Goal: Task Accomplishment & Management: Manage account settings

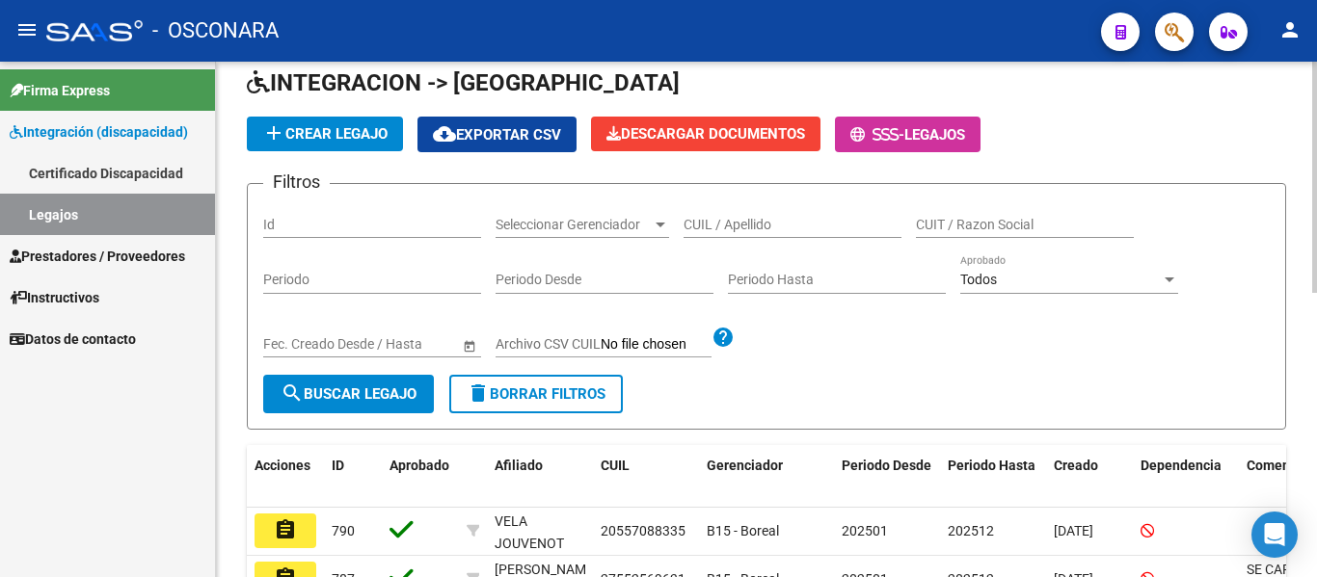
scroll to position [193, 0]
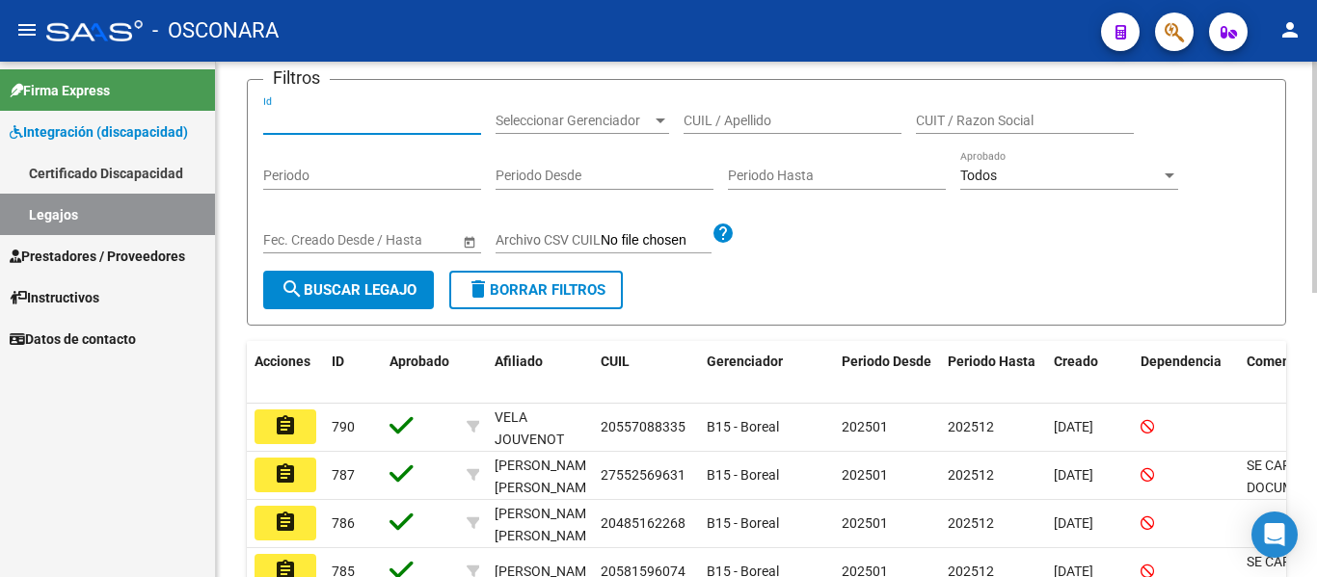
click at [421, 118] on input "Id" at bounding box center [372, 121] width 218 height 16
type input "661"
click at [412, 278] on button "search Buscar Legajo" at bounding box center [348, 290] width 171 height 39
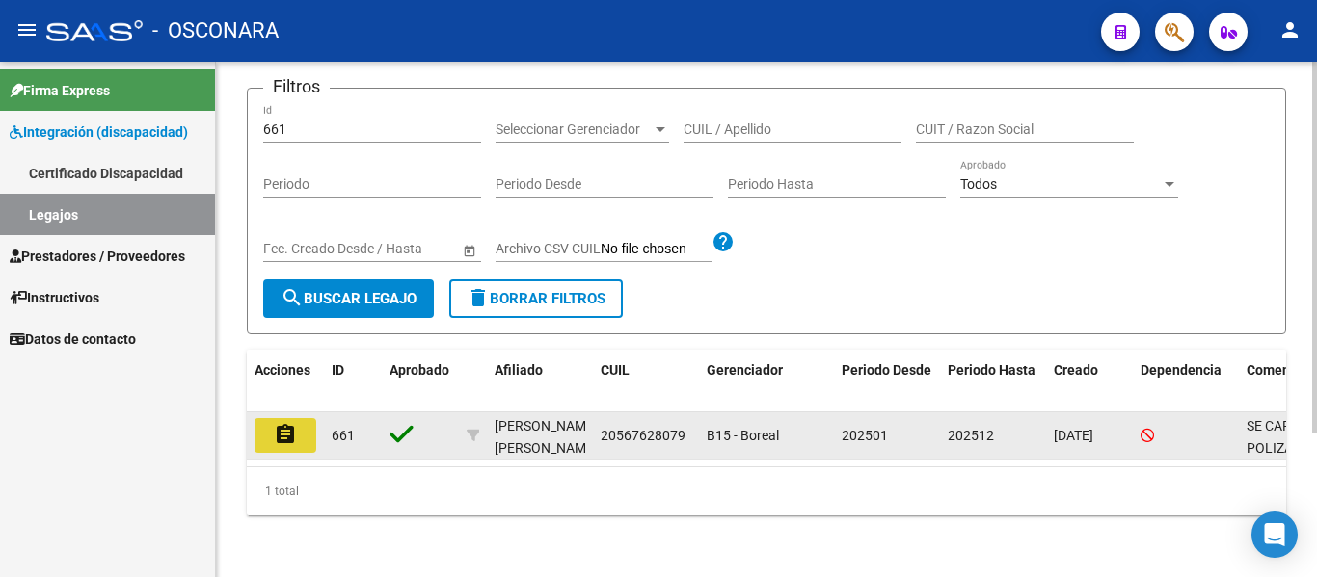
click at [280, 431] on mat-icon "assignment" at bounding box center [285, 434] width 23 height 23
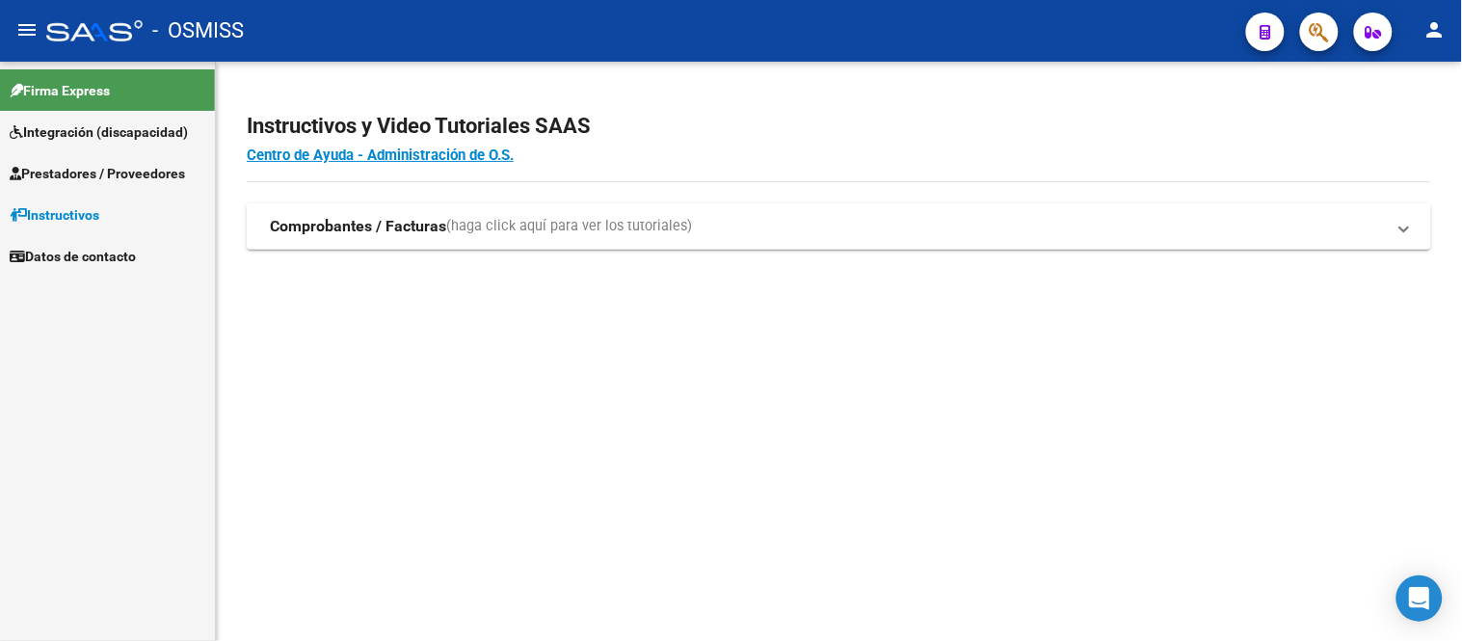
click at [107, 139] on span "Integración (discapacidad)" at bounding box center [99, 131] width 178 height 21
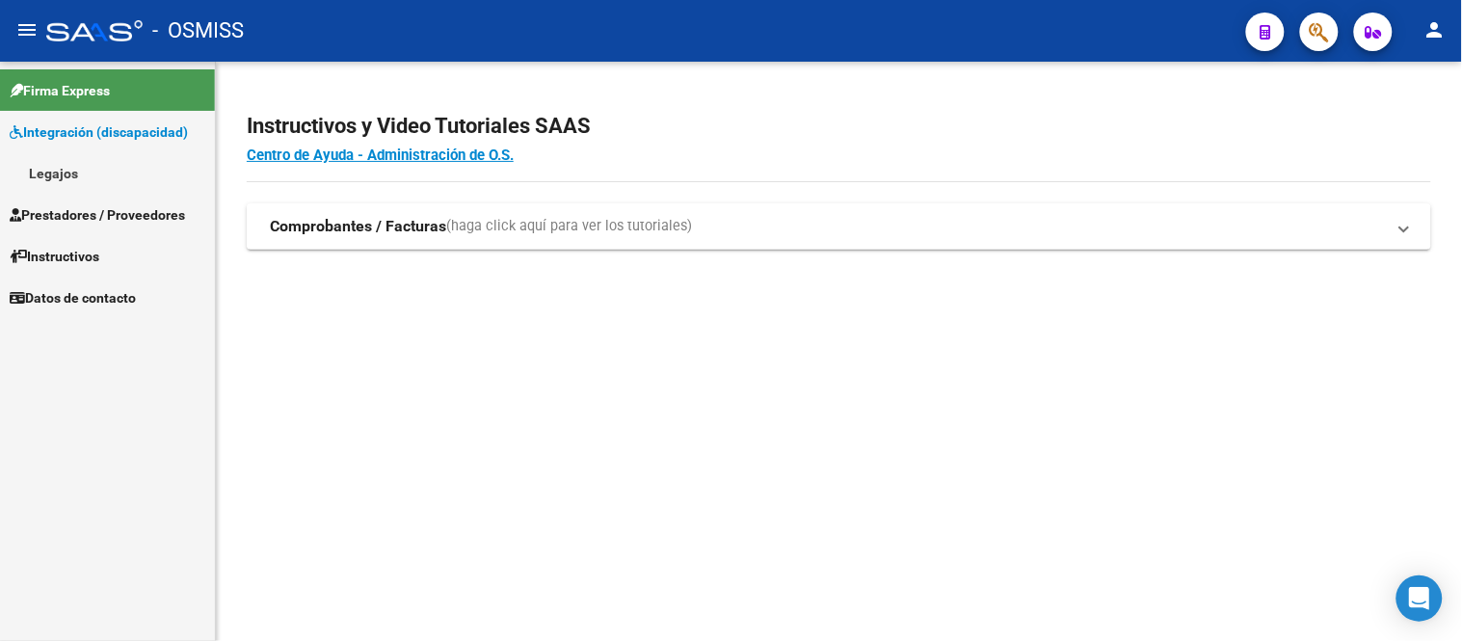
click at [81, 170] on link "Legajos" at bounding box center [107, 172] width 215 height 41
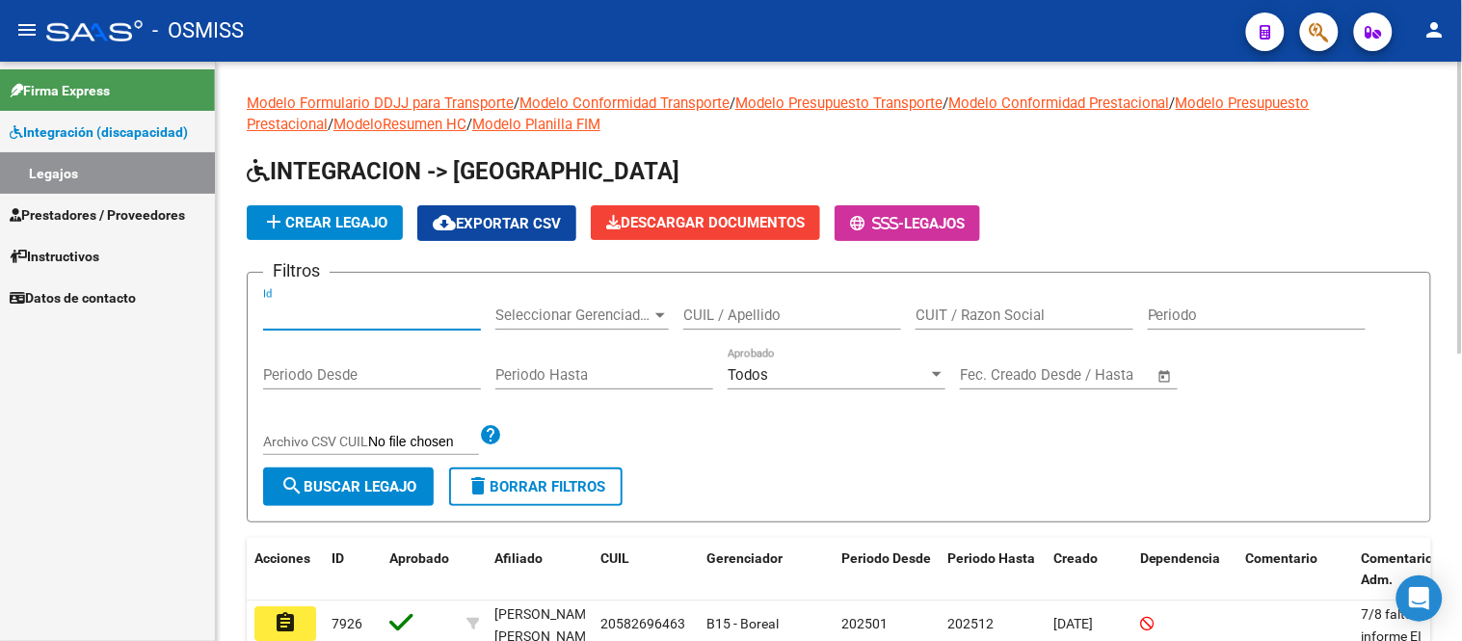
click at [319, 312] on input "Id" at bounding box center [372, 314] width 218 height 17
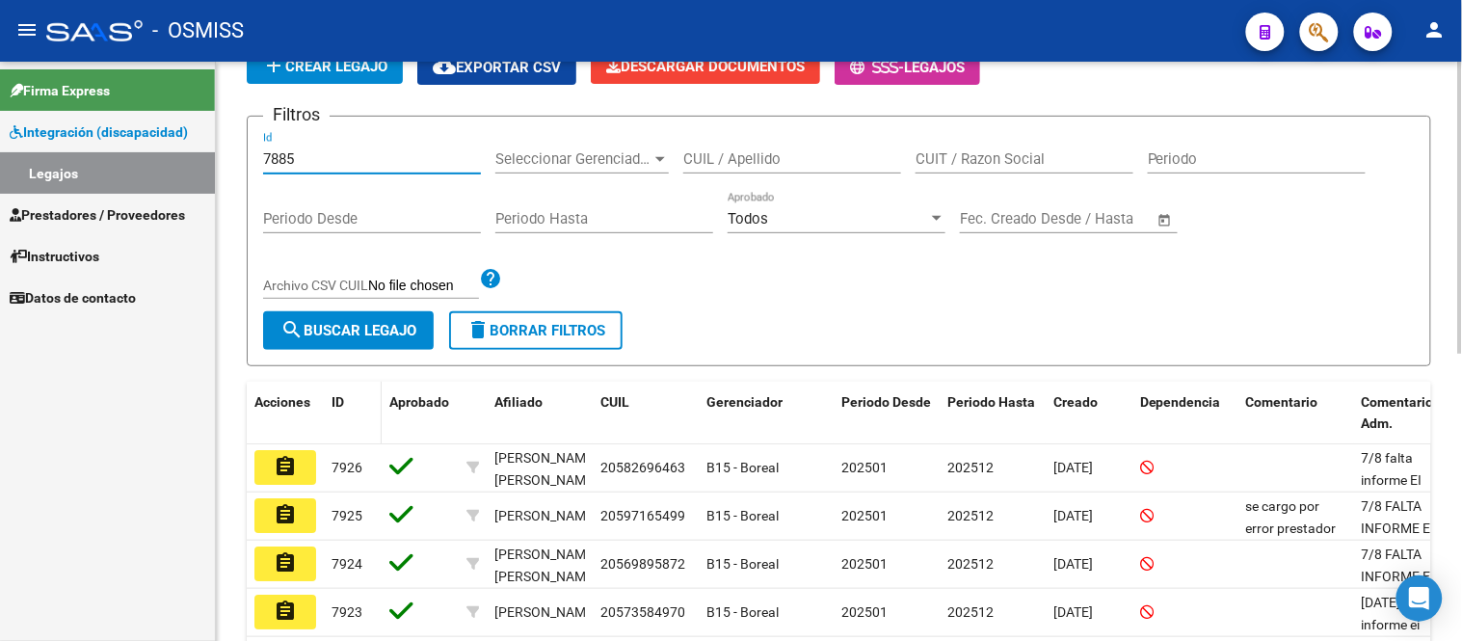
scroll to position [214, 0]
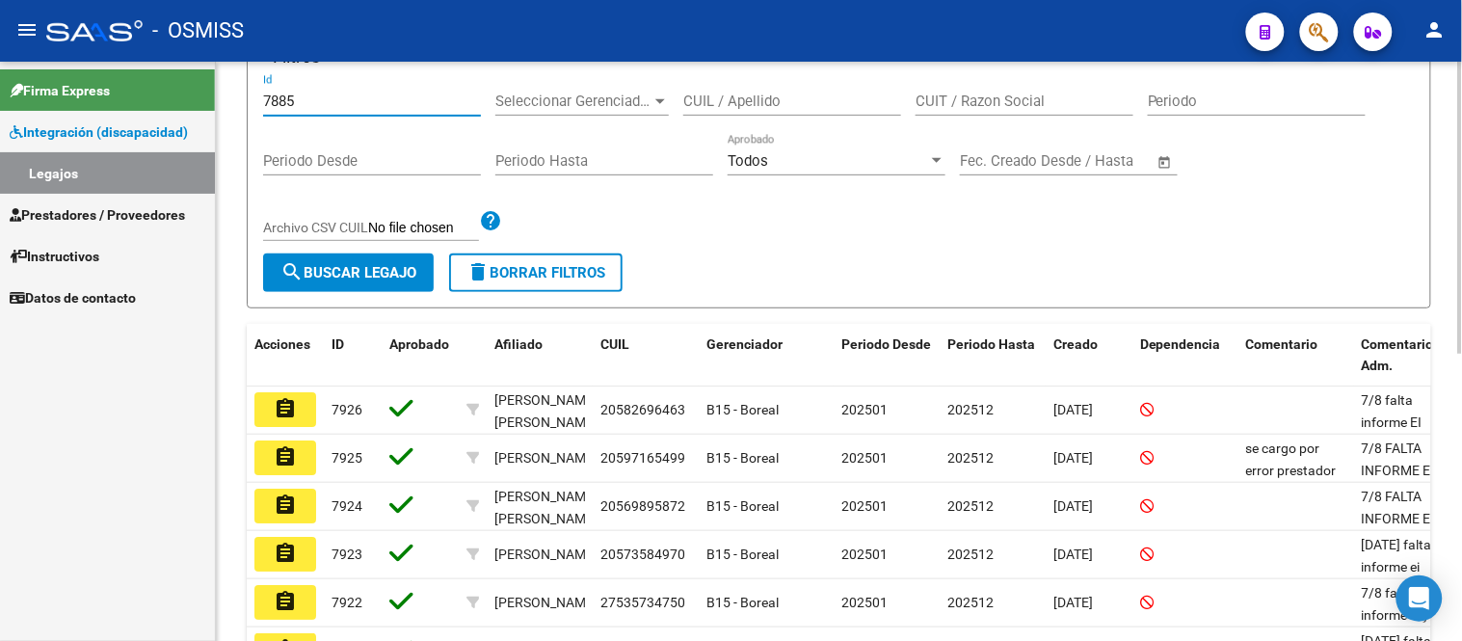
type input "7885"
click at [352, 264] on span "search Buscar Legajo" at bounding box center [348, 272] width 136 height 17
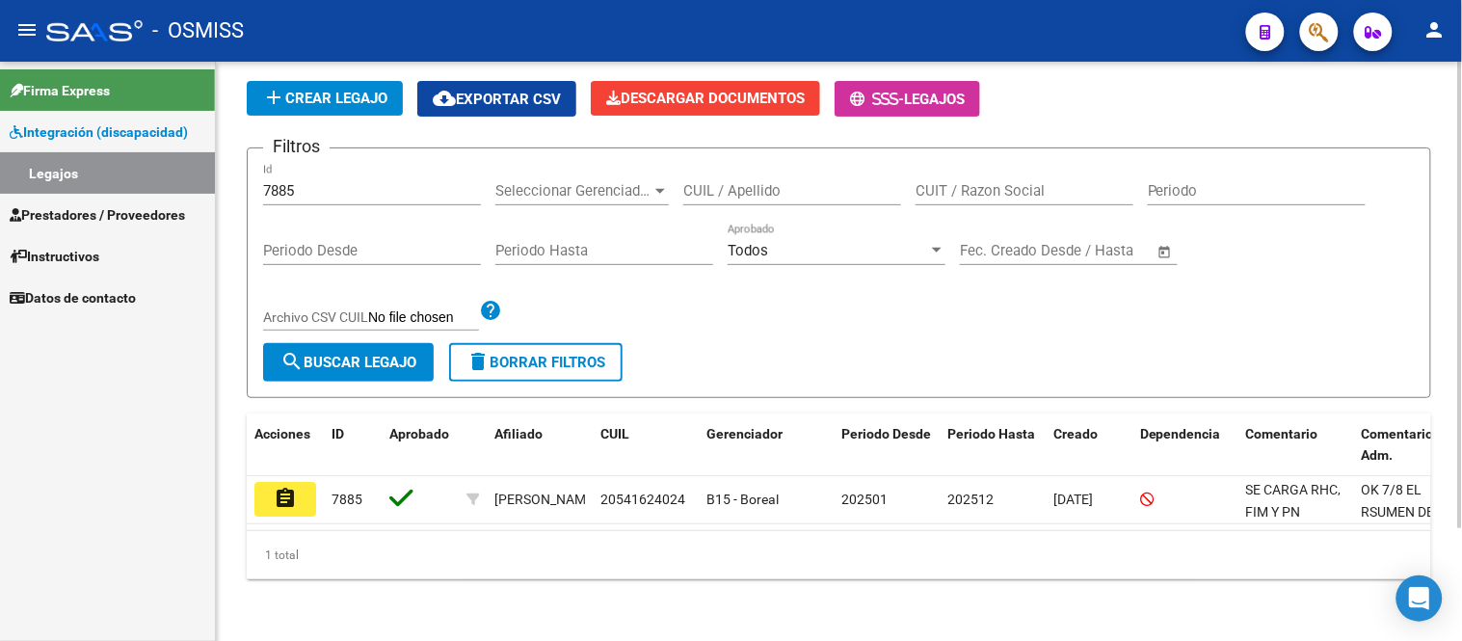
scroll to position [140, 0]
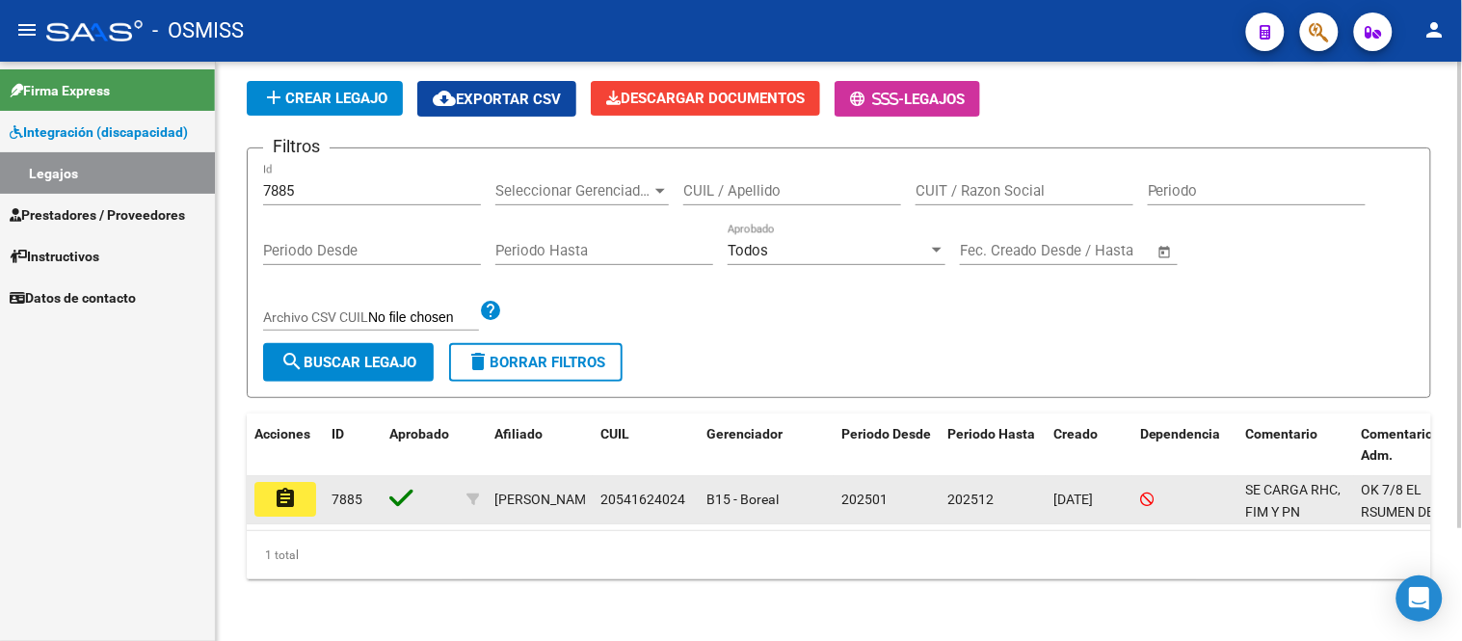
click at [295, 487] on mat-icon "assignment" at bounding box center [285, 498] width 23 height 23
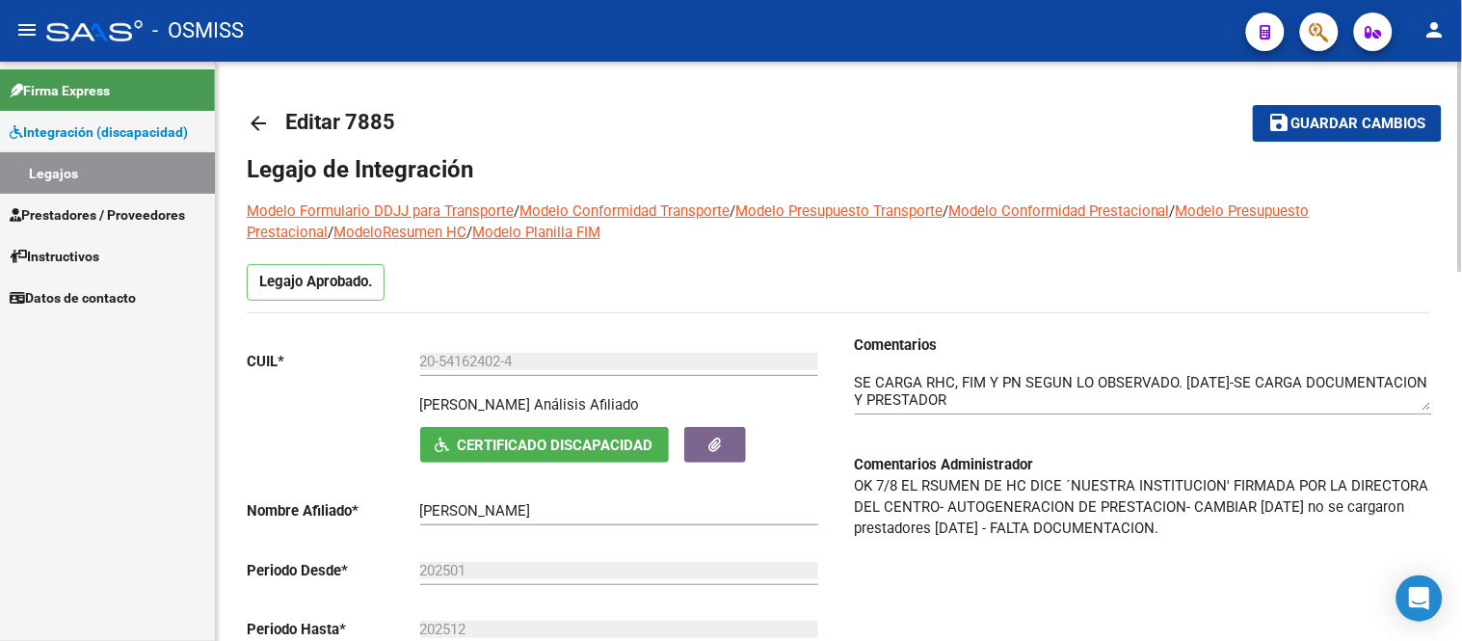
click at [1019, 381] on textarea at bounding box center [1143, 391] width 577 height 39
type textarea "SE CARGA RHC, FIM Y PM SEGUN LO OBSERVADO. 12/08/2025-SE CARGA DOCUMENTACION Y …"
click at [1325, 127] on span "Guardar cambios" at bounding box center [1358, 124] width 135 height 17
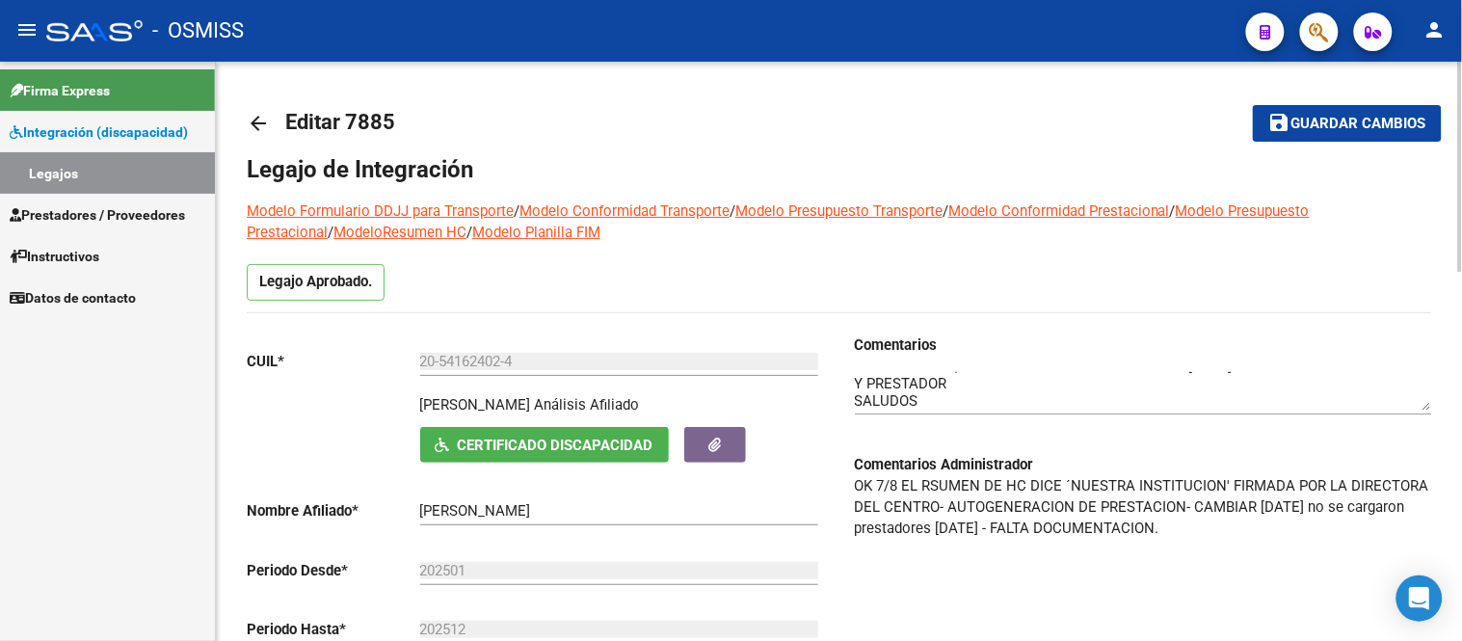
click at [257, 120] on mat-icon "arrow_back" at bounding box center [258, 123] width 23 height 23
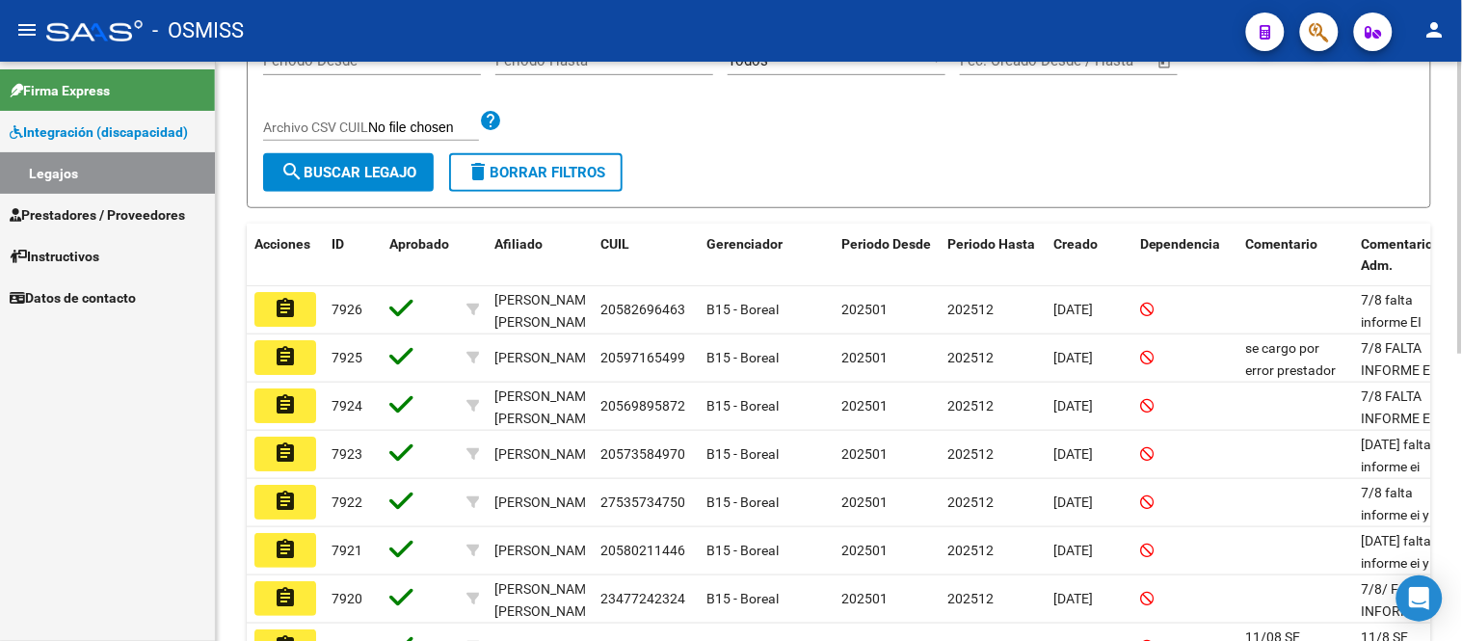
scroll to position [321, 0]
